Goal: Task Accomplishment & Management: Complete application form

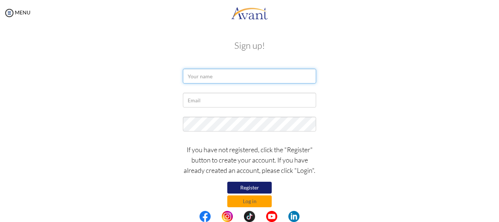
click at [261, 78] on input "text" at bounding box center [249, 76] width 133 height 15
type input "[PERSON_NAME]"
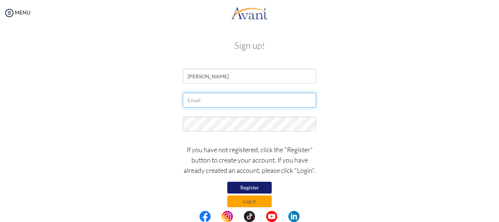
click at [255, 99] on input "text" at bounding box center [249, 100] width 133 height 15
type input "[EMAIL_ADDRESS][DOMAIN_NAME]"
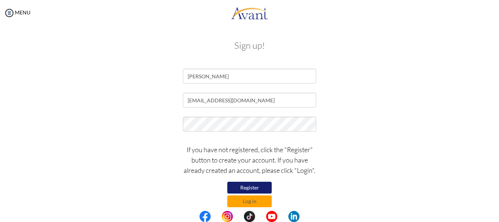
click at [253, 185] on button "Register" at bounding box center [249, 188] width 44 height 12
